Goal: Information Seeking & Learning: Learn about a topic

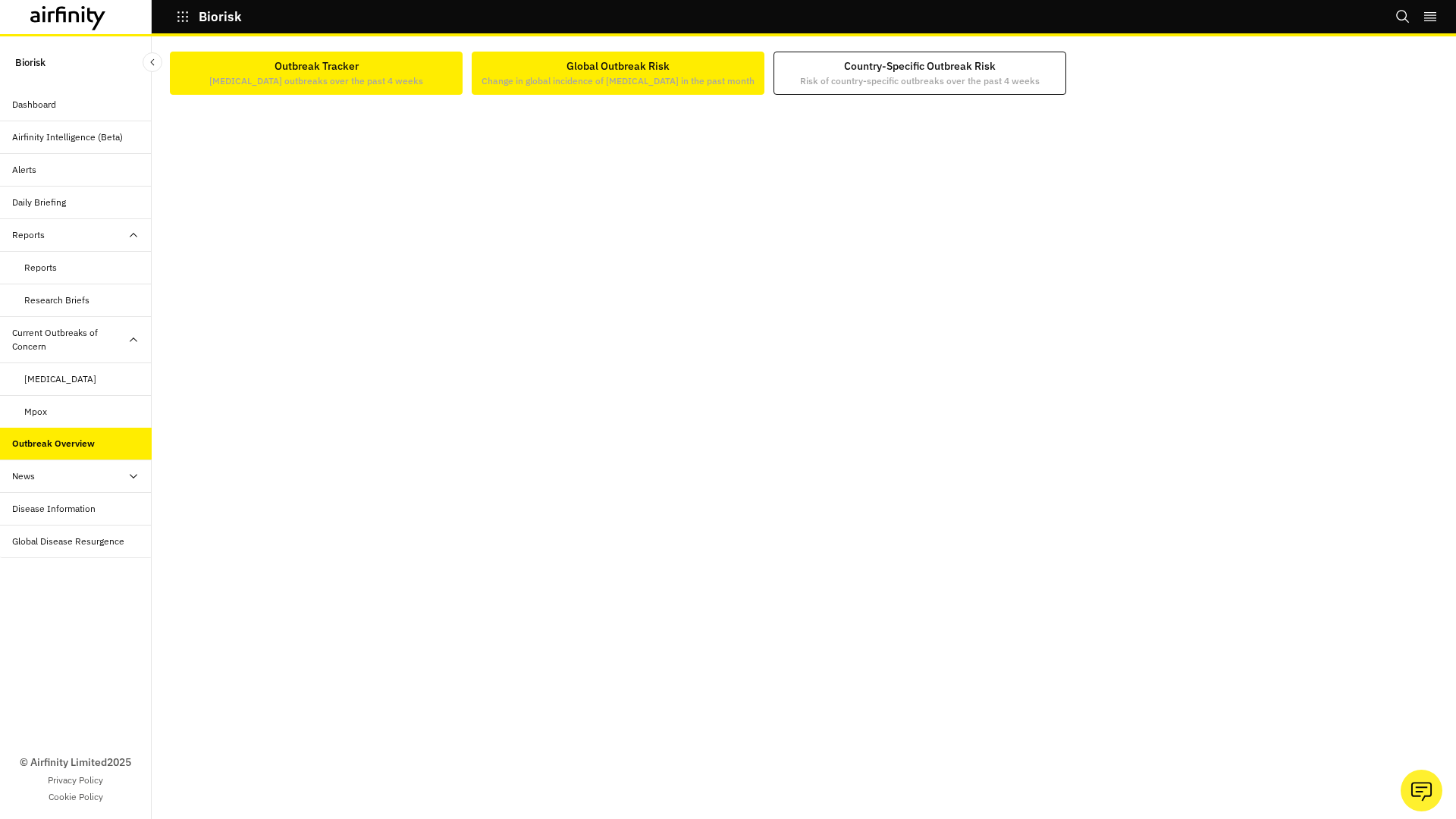
click at [602, 70] on div "Global Outbreak Risk Change in global incidence of [MEDICAL_DATA] in the past m…" at bounding box center [618, 74] width 273 height 30
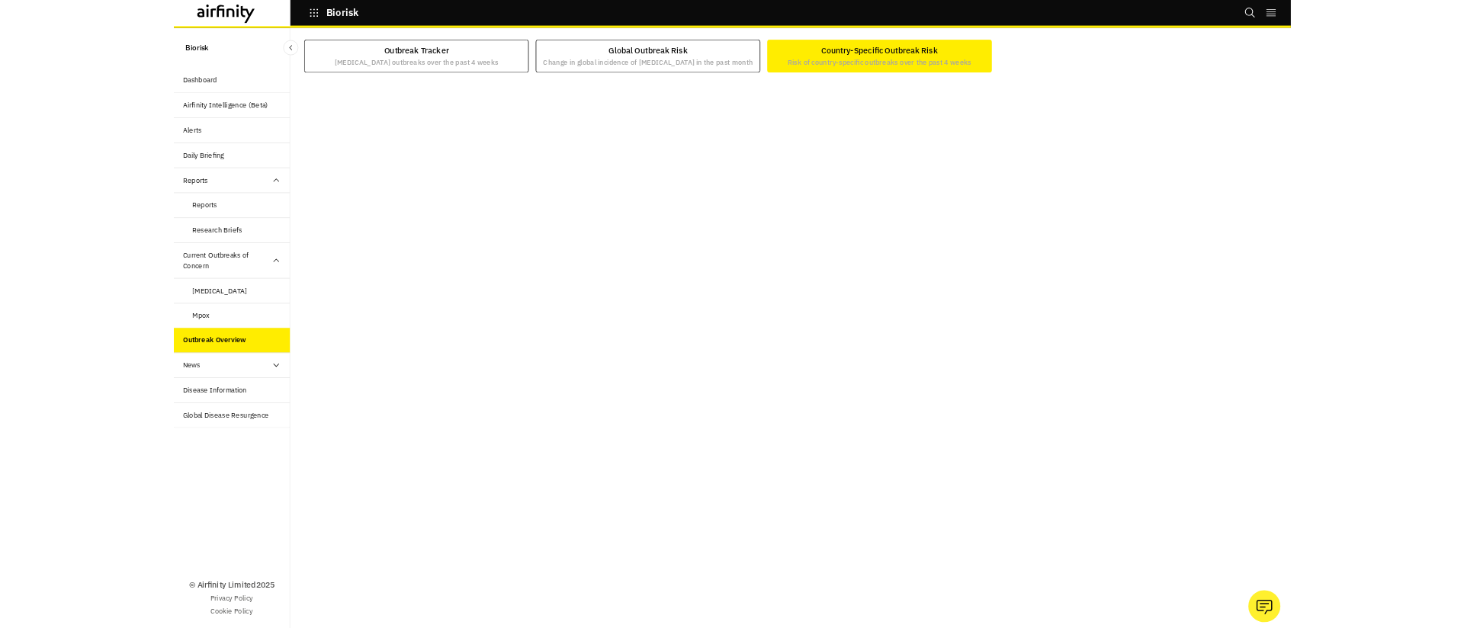
scroll to position [2, 0]
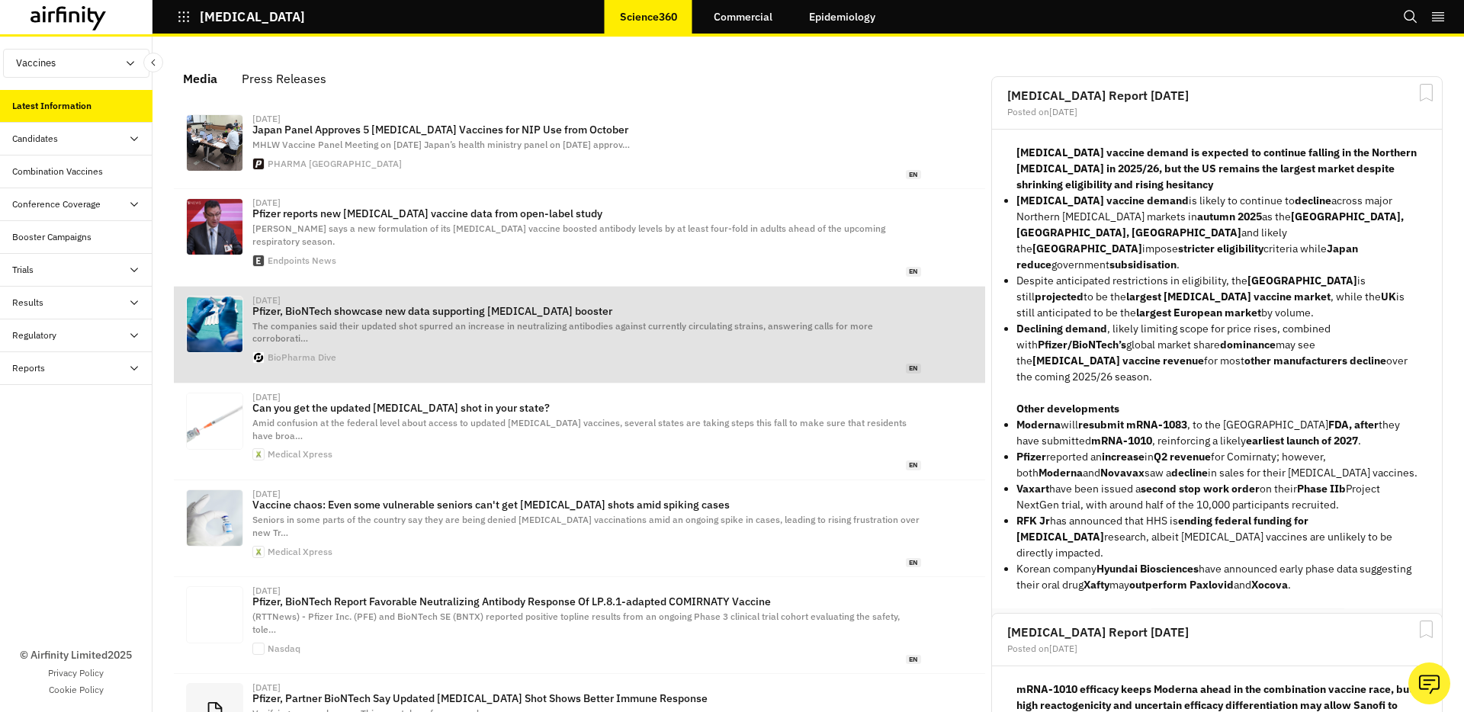
scroll to position [951, 457]
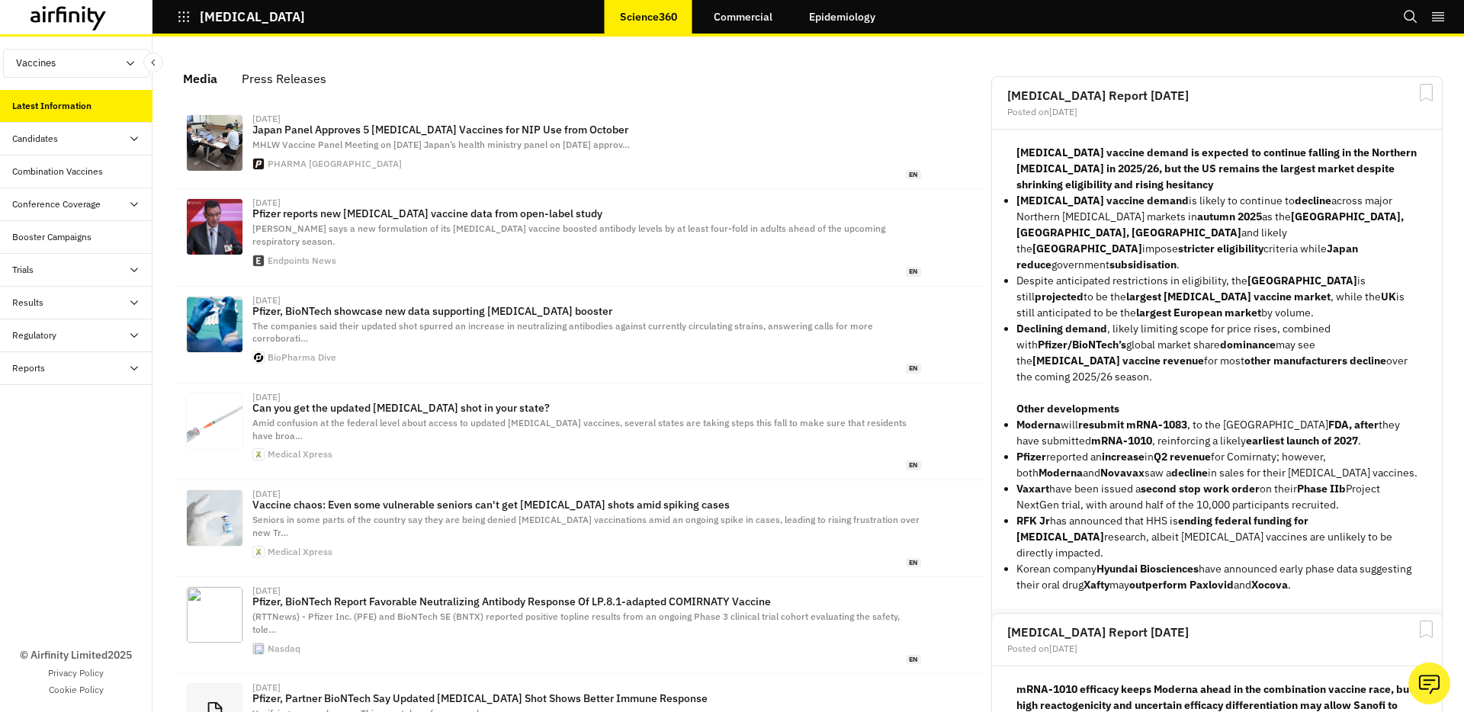
click at [197, 12] on button "COVID-19" at bounding box center [241, 17] width 128 height 26
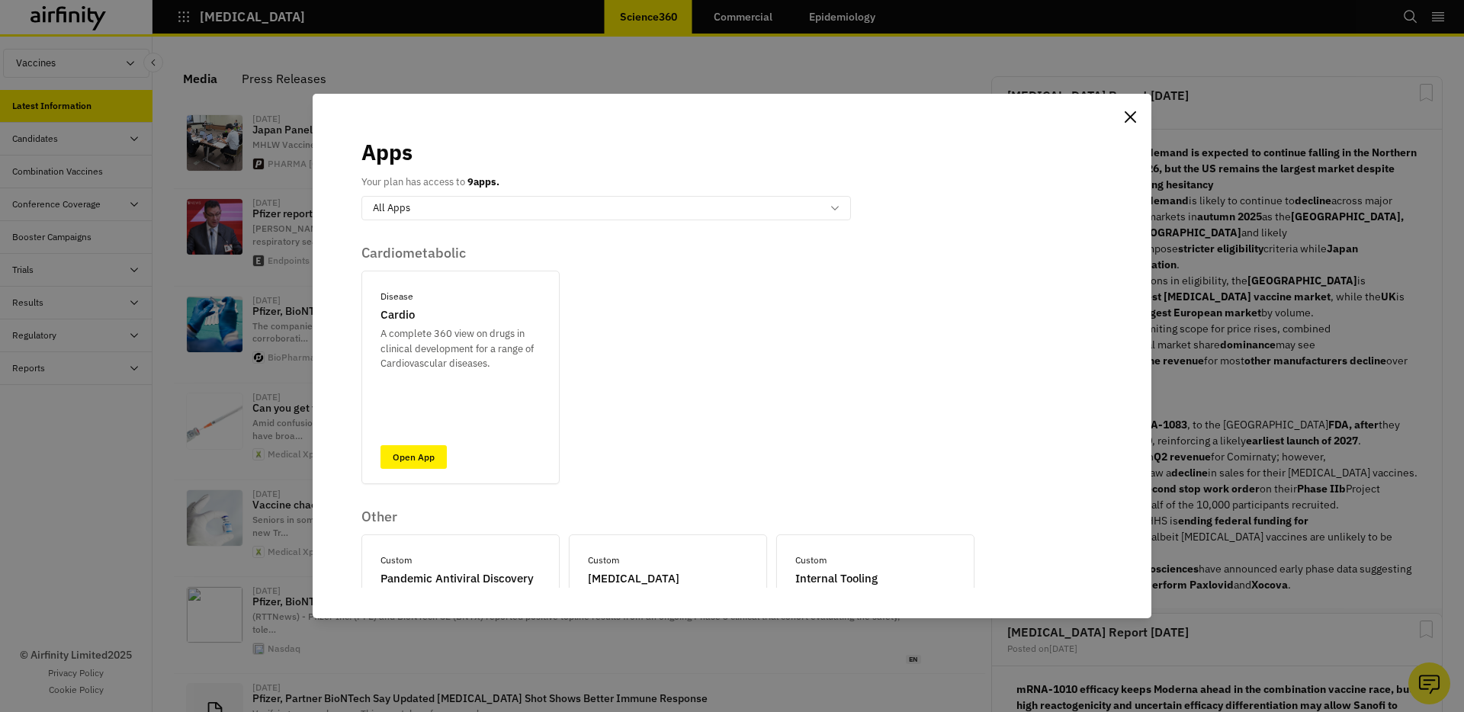
scroll to position [489, 0]
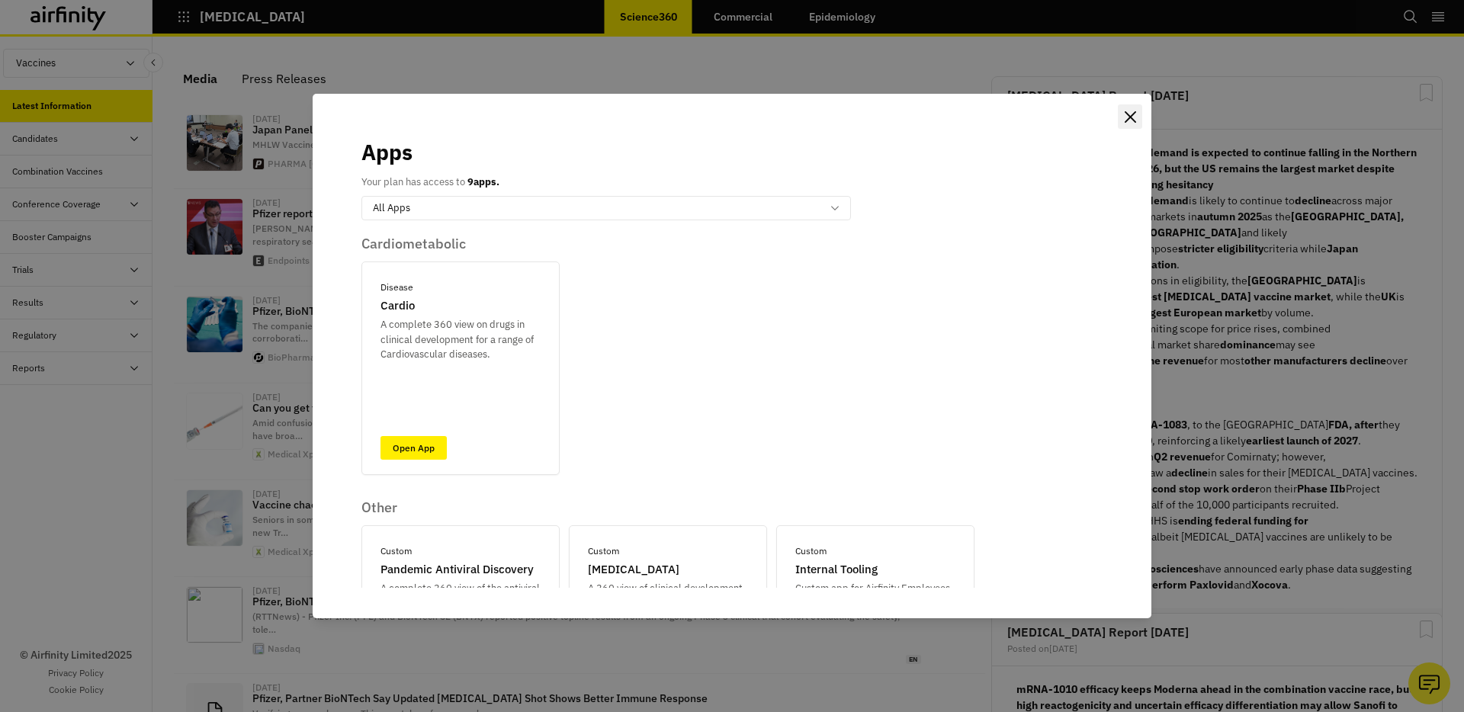
click at [1122, 115] on button "Close" at bounding box center [1130, 116] width 24 height 24
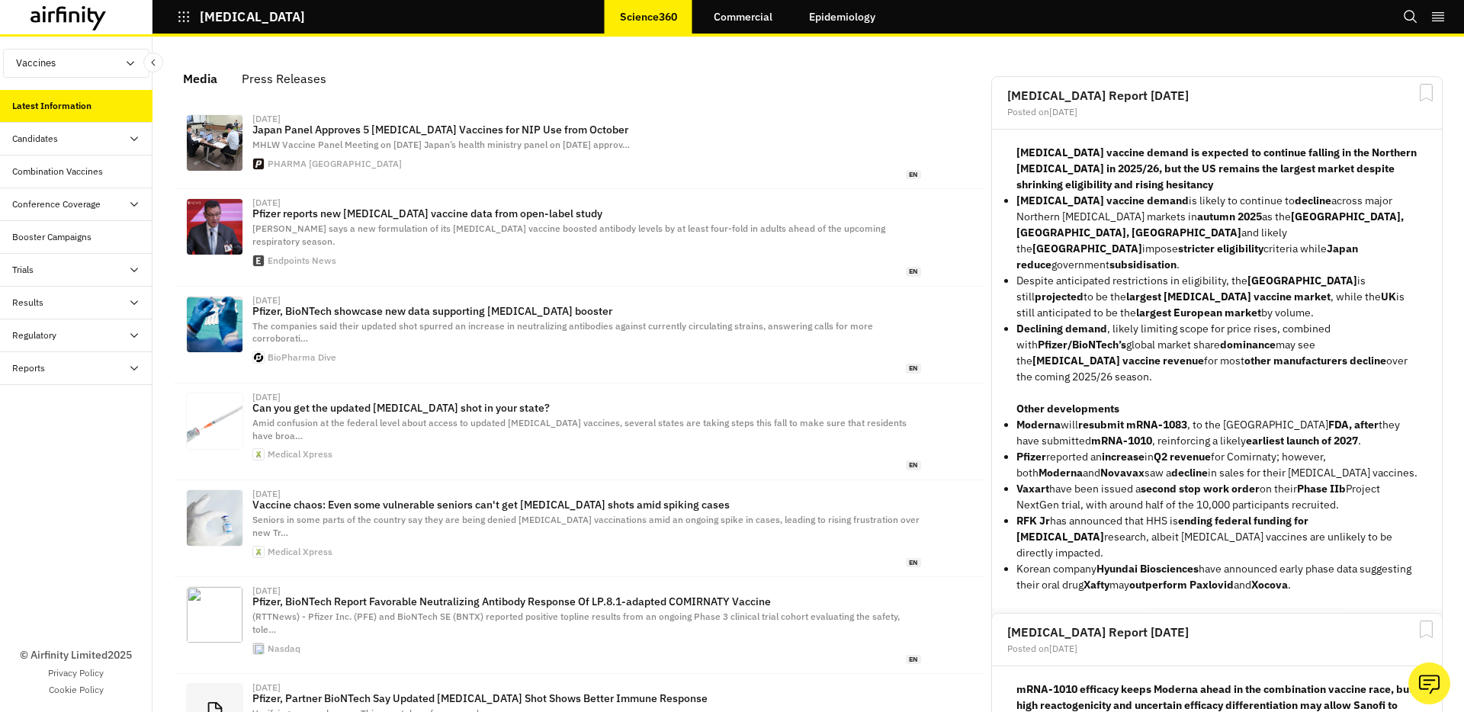
click at [69, 17] on icon at bounding box center [74, 16] width 11 height 11
